Goal: Task Accomplishment & Management: Manage account settings

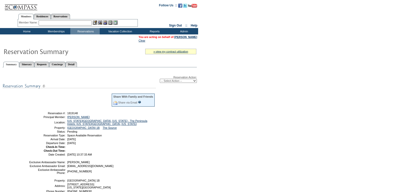
click at [184, 83] on select "-- Select Action -- Modify Reservation Dates Modify Reservation Cost Modify Occ…" at bounding box center [178, 81] width 37 height 4
select select "ConfirmRes"
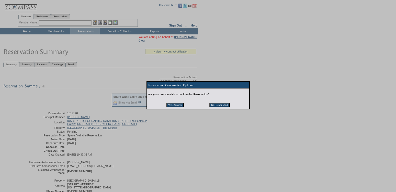
click at [171, 106] on input "Yes, Confirm" at bounding box center [175, 105] width 18 height 4
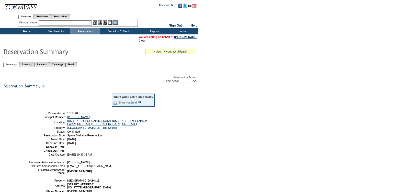
drag, startPoint x: 107, startPoint y: 145, endPoint x: 43, endPoint y: 115, distance: 70.4
click at [43, 115] on tbody "Share With Family and Friends Share via Email Share Reservation Information Ple…" at bounding box center [92, 124] width 126 height 63
copy tbody "Reservation #: 1819148 Principal Member: [PERSON_NAME] Location: [US_STATE][GEO…"
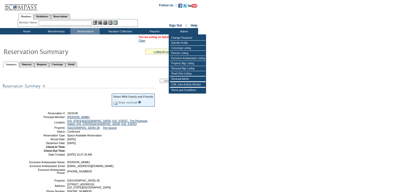
click at [121, 59] on table "» view my contract utilization Current Contract Remaining Balance Contract Peri…" at bounding box center [99, 134] width 198 height 183
click at [221, 178] on form "Follow Us ::" at bounding box center [198, 126] width 396 height 252
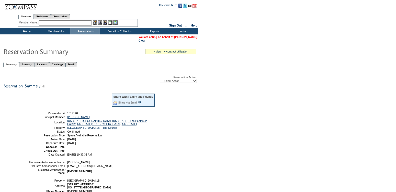
click at [189, 36] on link "[PERSON_NAME]" at bounding box center [185, 37] width 23 height 3
